Goal: Information Seeking & Learning: Learn about a topic

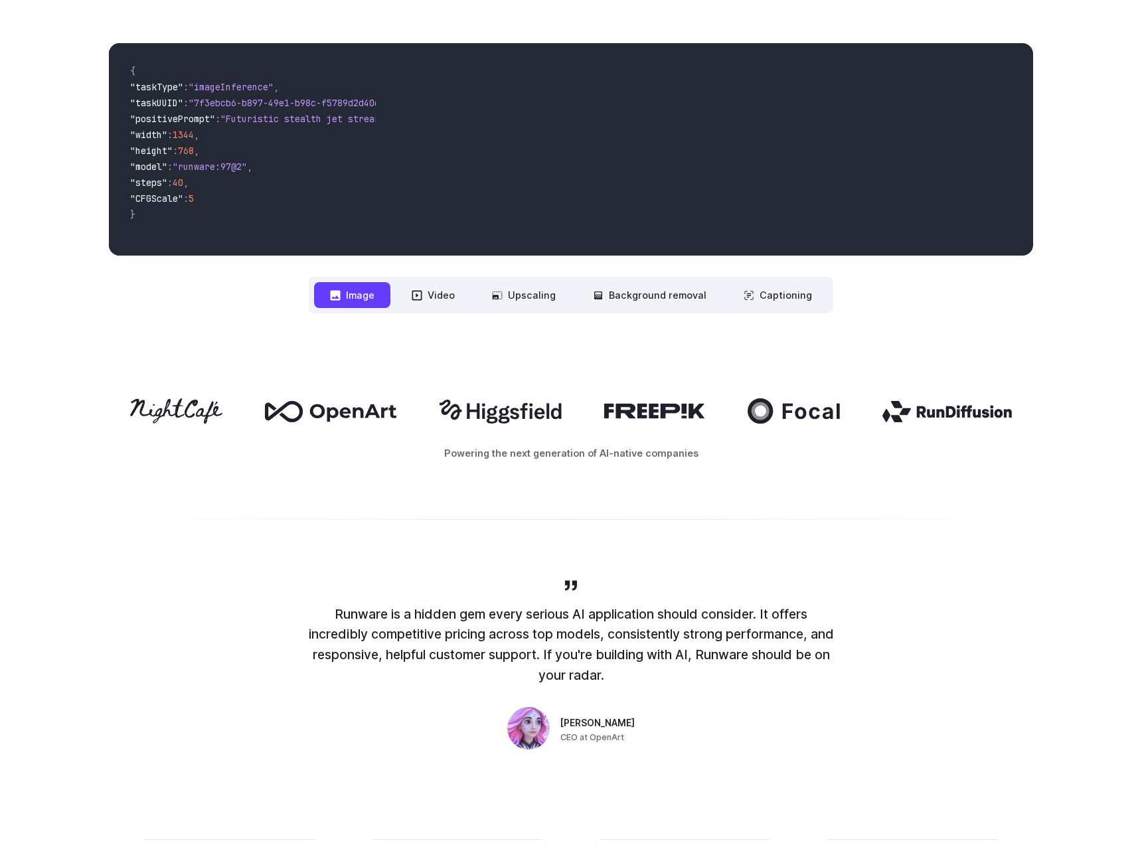
scroll to position [624, 0]
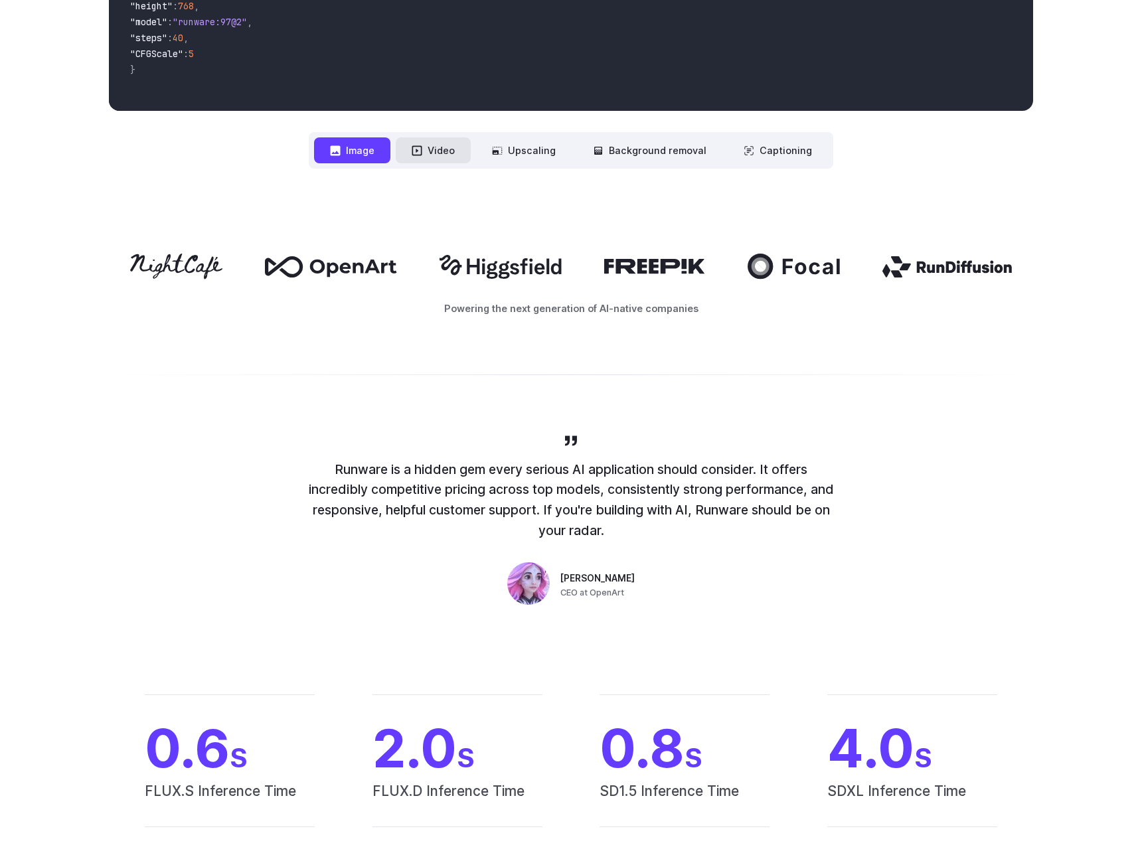
drag, startPoint x: 433, startPoint y: 143, endPoint x: 436, endPoint y: 153, distance: 10.3
click at [433, 143] on button "Video" at bounding box center [433, 150] width 75 height 26
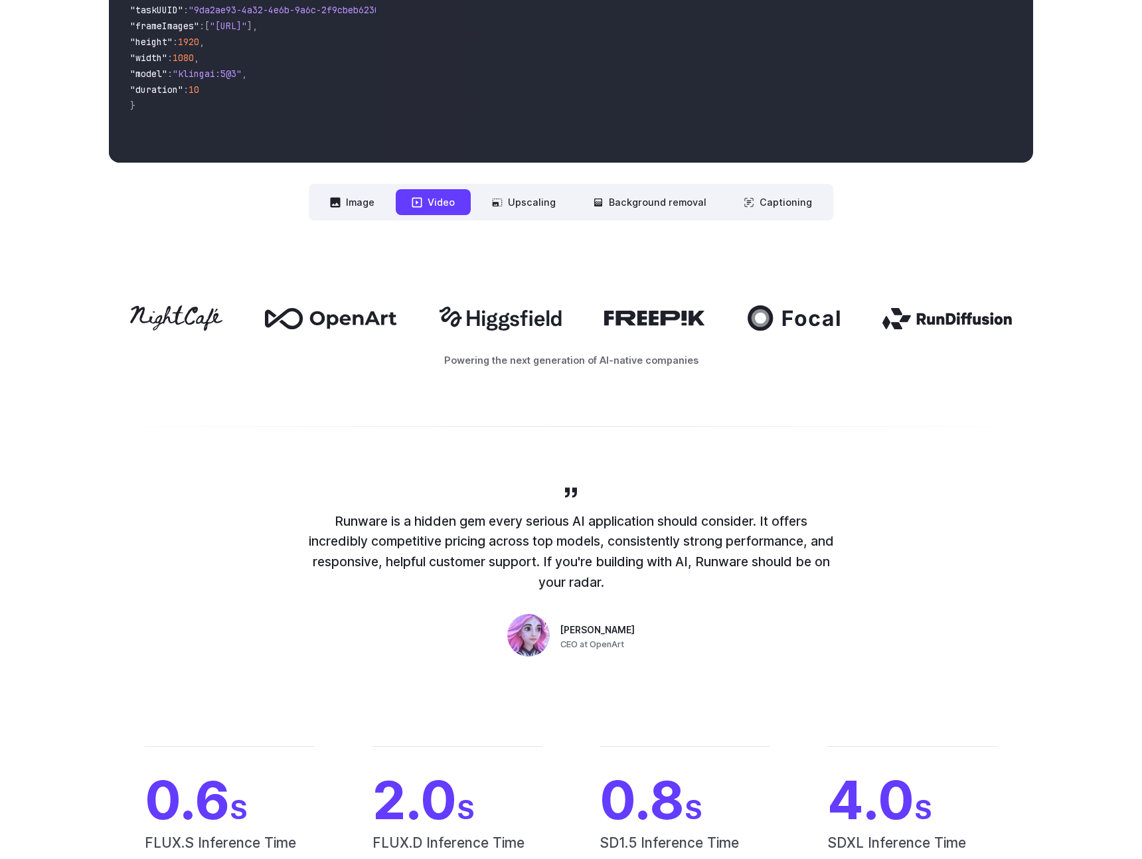
scroll to position [327, 0]
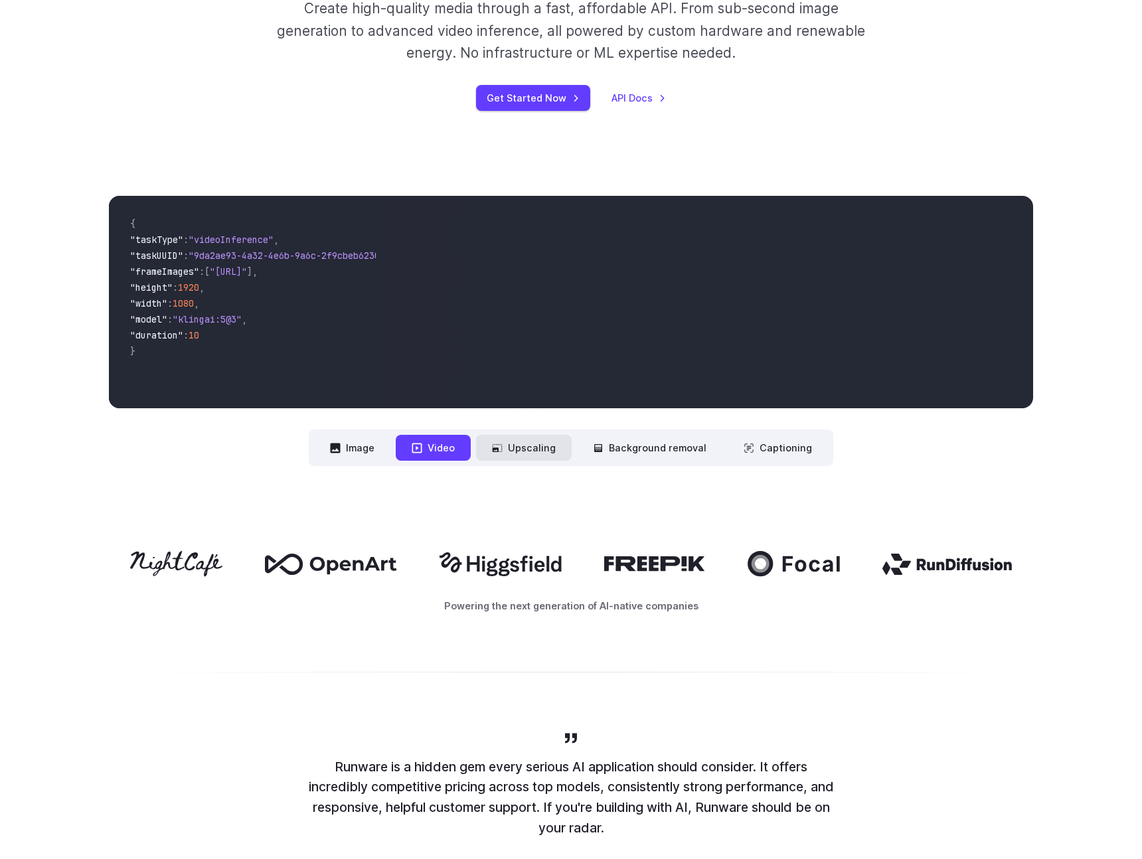
click at [555, 444] on button "Upscaling" at bounding box center [524, 448] width 96 height 26
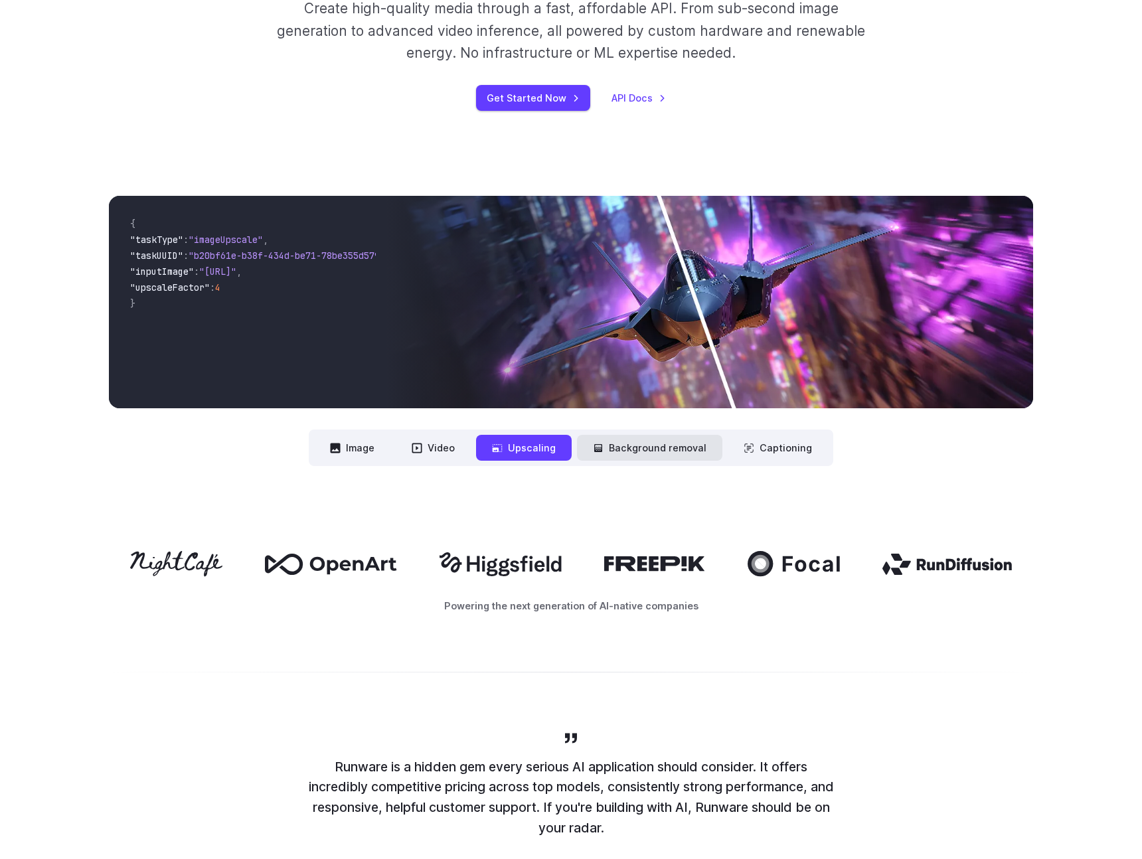
click at [629, 437] on button "Background removal" at bounding box center [649, 448] width 145 height 26
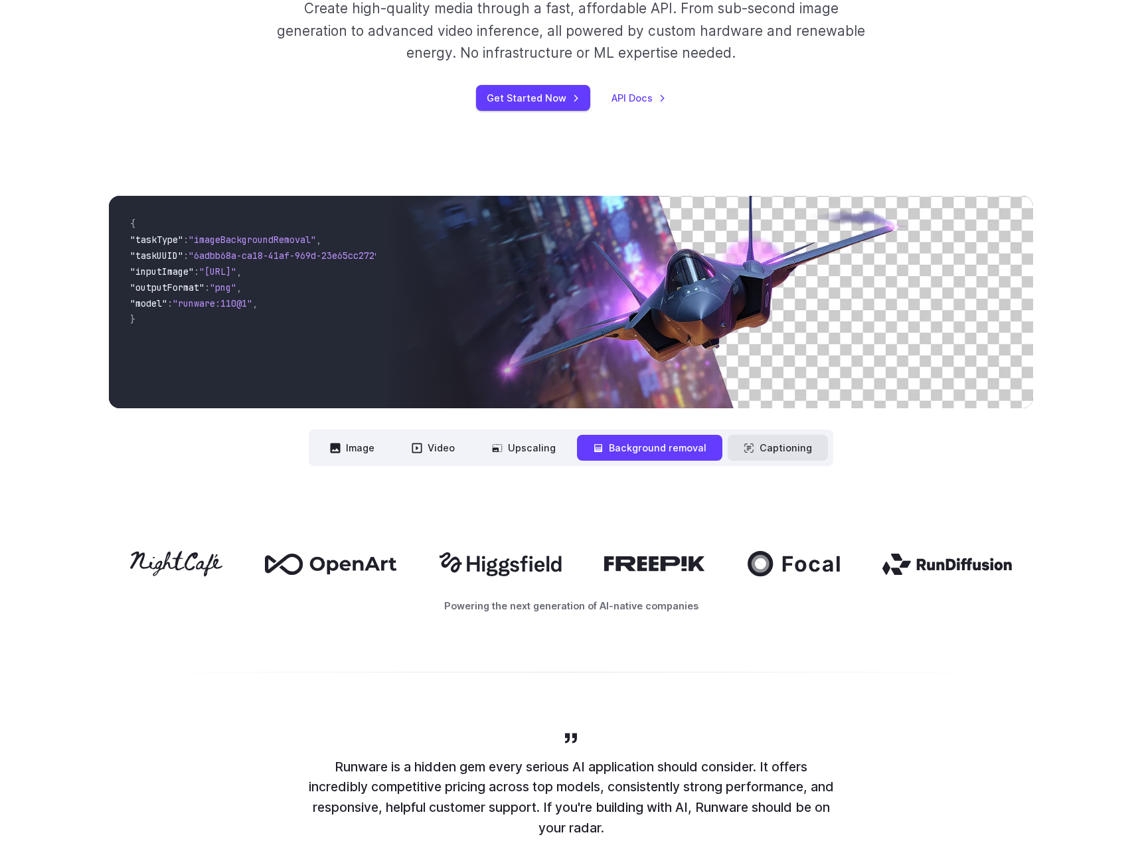
click at [728, 439] on button "Captioning" at bounding box center [778, 448] width 100 height 26
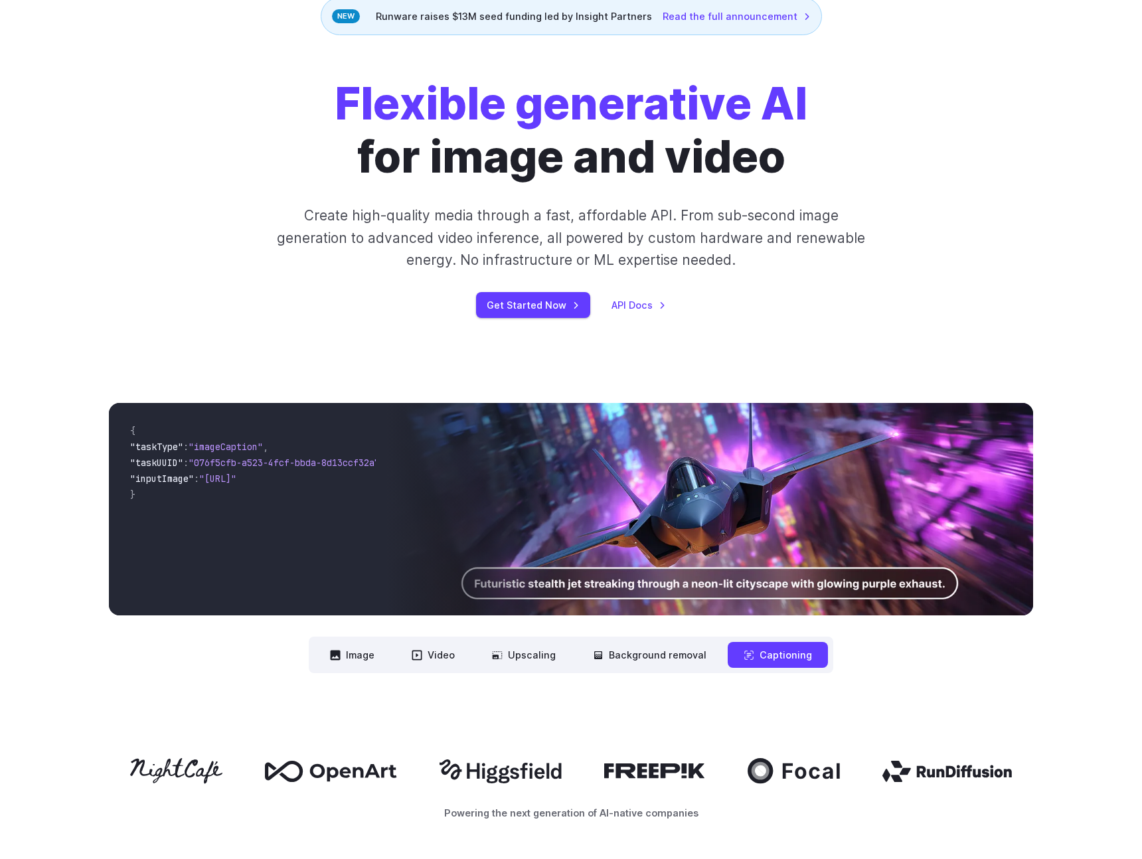
scroll to position [0, 0]
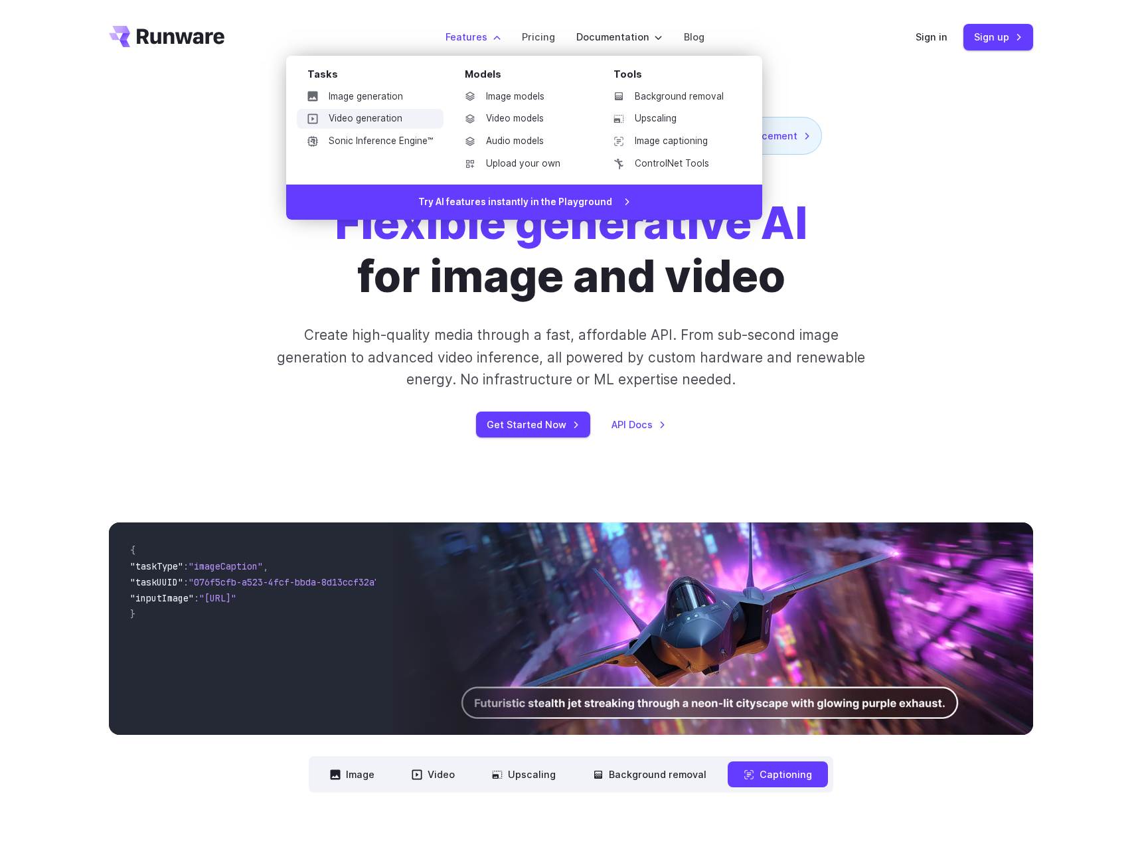
click at [341, 118] on link "Video generation" at bounding box center [370, 119] width 147 height 20
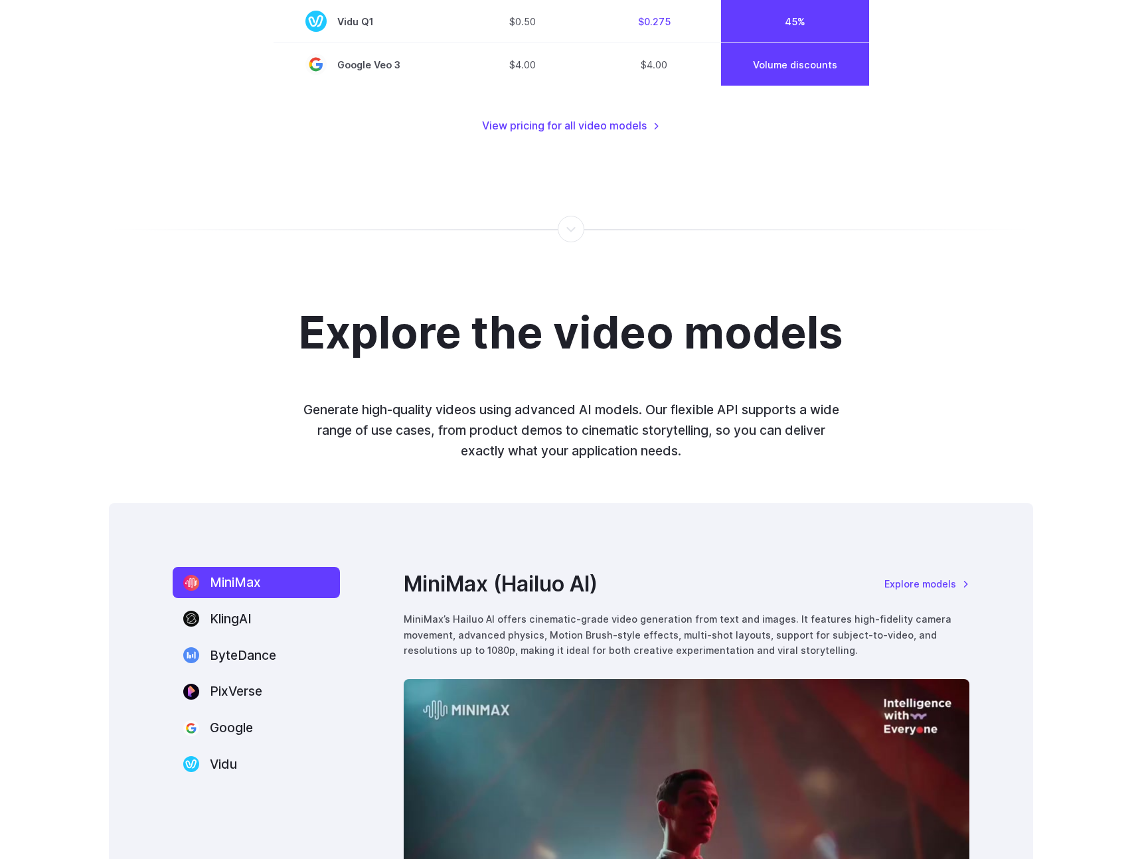
scroll to position [1801, 0]
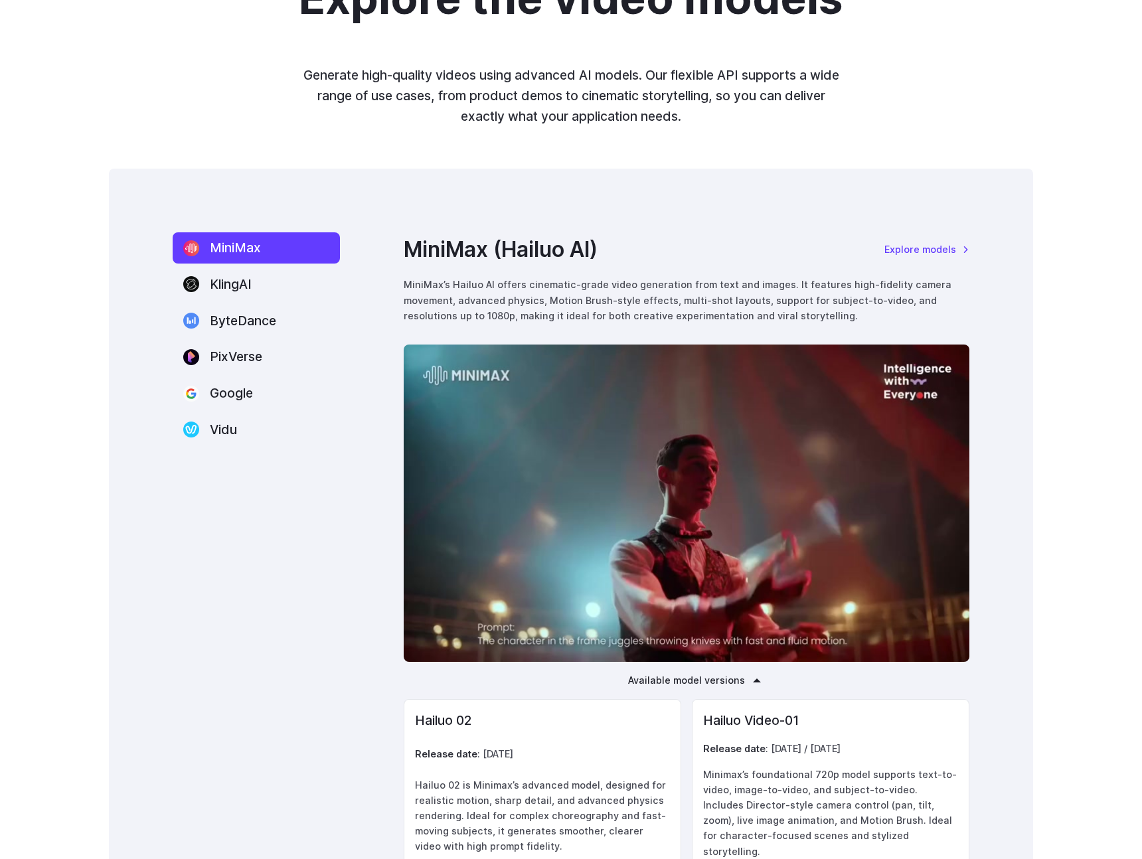
click at [306, 660] on div "MiniMax KlingAI ByteDance PixVerse Google Vidu MiniMax (Hailuo AI) Explore mode…" at bounding box center [571, 576] width 925 height 815
